Goal: Task Accomplishment & Management: Complete application form

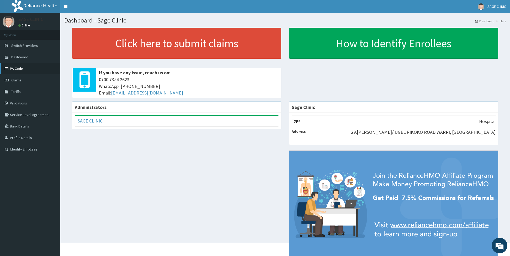
click at [21, 66] on link "PA Code" at bounding box center [30, 69] width 60 height 12
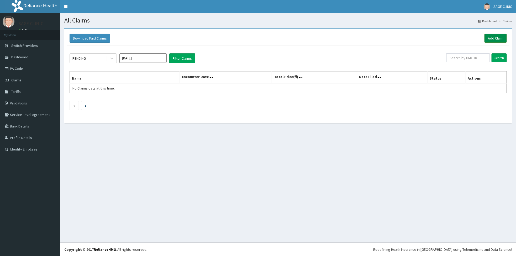
click at [491, 37] on link "Add Claim" at bounding box center [495, 38] width 22 height 9
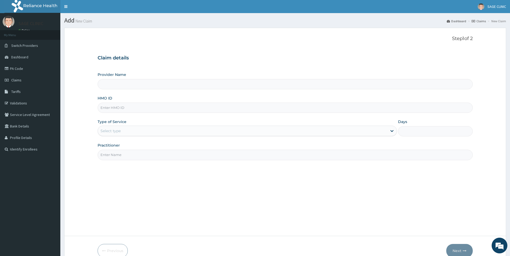
type input "Sage Clinic"
click at [121, 110] on input "HMO ID" at bounding box center [285, 108] width 375 height 10
type input "CIV/10022/A"
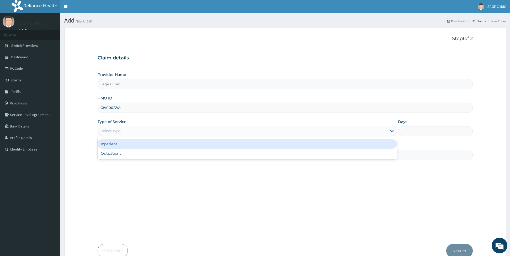
click at [136, 131] on div "Select type" at bounding box center [242, 131] width 289 height 8
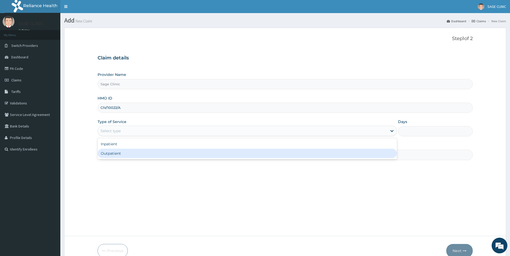
click at [113, 153] on div "Outpatient" at bounding box center [247, 153] width 299 height 9
type input "1"
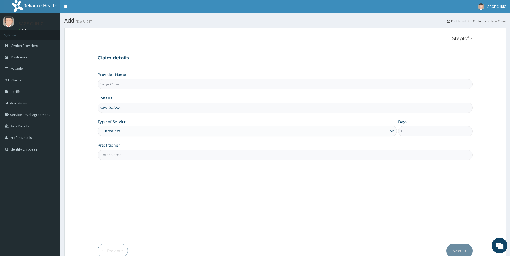
click at [113, 153] on input "Practitioner" at bounding box center [285, 155] width 375 height 10
type input "dr okoroigwe ndubueze"
click at [458, 249] on button "Next" at bounding box center [459, 251] width 26 height 14
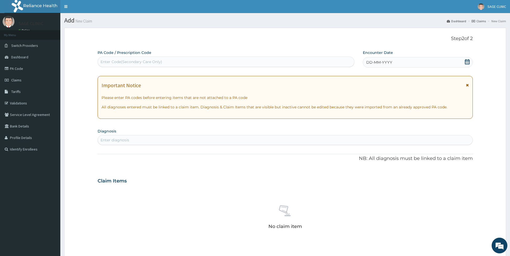
click at [249, 64] on div "Enter Code(Secondary Care Only)" at bounding box center [226, 62] width 256 height 8
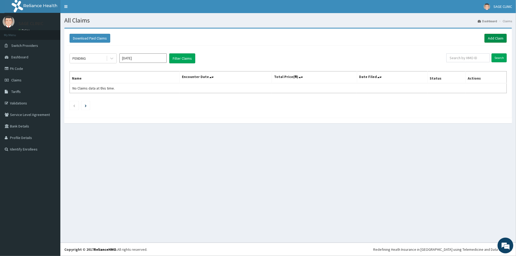
click at [496, 39] on link "Add Claim" at bounding box center [495, 38] width 22 height 9
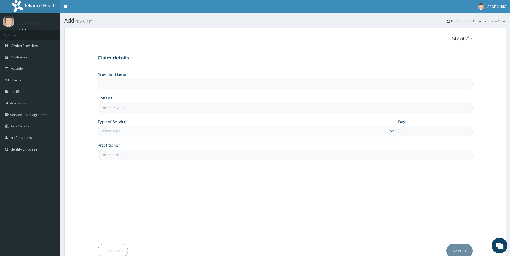
type input "Sage Clinic"
click at [121, 108] on input "HMO ID" at bounding box center [285, 108] width 375 height 10
type input "CIV/10022/A"
type input "dr [PERSON_NAME]"
click at [139, 132] on div "Select type" at bounding box center [242, 131] width 289 height 8
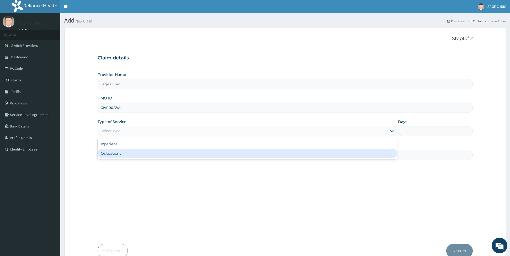
click at [105, 156] on div "Outpatient" at bounding box center [247, 153] width 299 height 9
type input "1"
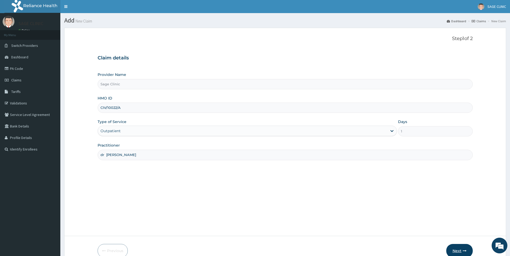
click at [457, 249] on button "Next" at bounding box center [459, 251] width 26 height 14
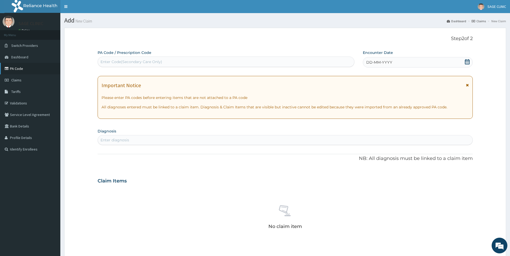
click at [24, 67] on link "PA Code" at bounding box center [30, 69] width 60 height 12
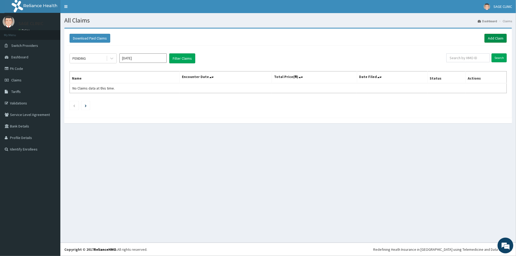
click at [503, 39] on link "Add Claim" at bounding box center [495, 38] width 22 height 9
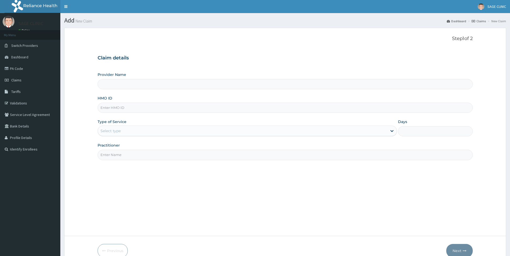
type input "Sage Clinic"
click at [119, 107] on input "HMO ID" at bounding box center [285, 108] width 375 height 10
type input "CIV/10022/A"
type input "dr [PERSON_NAME]"
click at [125, 134] on div "Select type" at bounding box center [242, 131] width 289 height 8
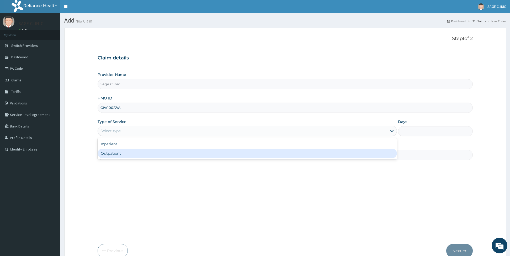
click at [105, 154] on div "Outpatient" at bounding box center [247, 153] width 299 height 9
type input "1"
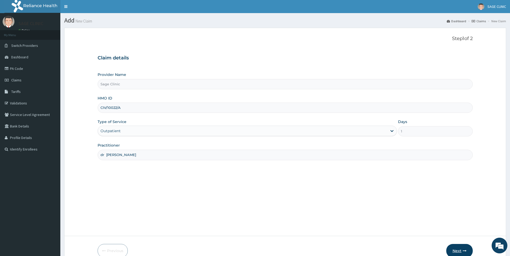
click at [465, 251] on icon "button" at bounding box center [465, 251] width 4 height 4
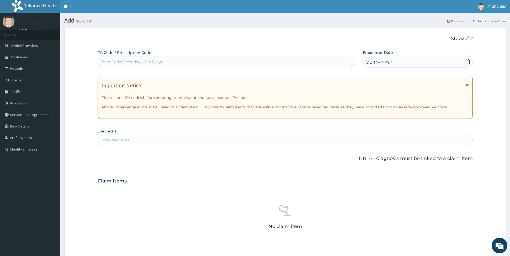
click at [216, 63] on div "Enter Code(Secondary Care Only)" at bounding box center [226, 62] width 256 height 8
type input "PA/BCCAE5"
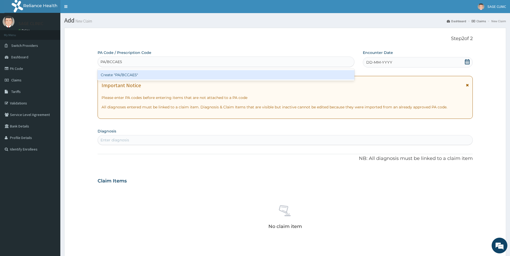
click at [339, 73] on div "Create "PA/BCCAE5"" at bounding box center [226, 74] width 256 height 9
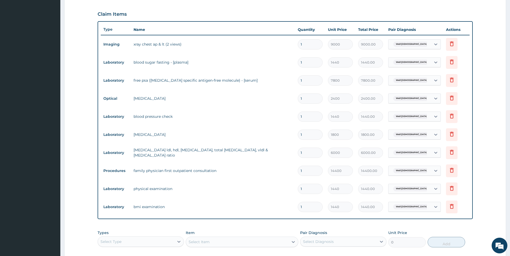
scroll to position [255, 0]
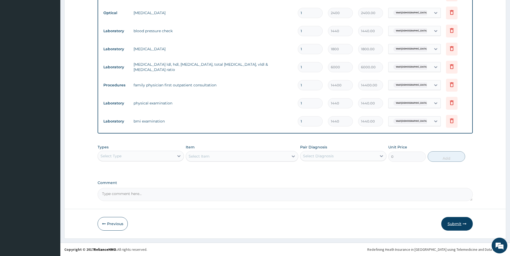
click at [449, 223] on button "Submit" at bounding box center [456, 224] width 31 height 14
